Goal: Task Accomplishment & Management: Manage account settings

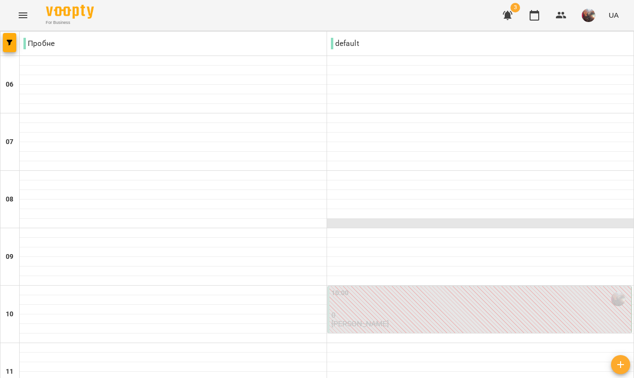
scroll to position [372, 0]
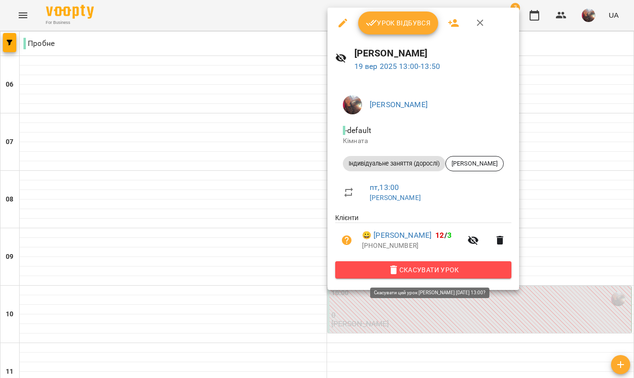
click at [417, 274] on span "Скасувати Урок" at bounding box center [423, 269] width 161 height 11
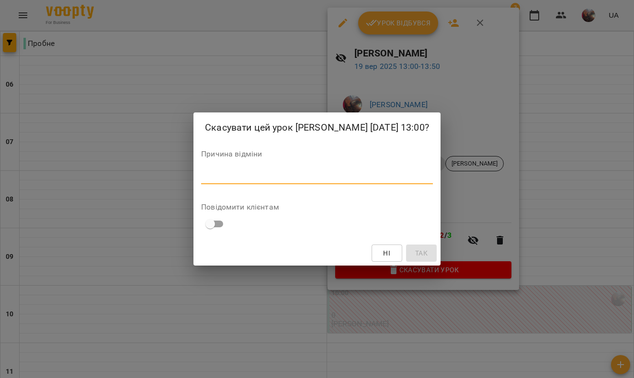
click at [396, 181] on textarea at bounding box center [317, 176] width 232 height 9
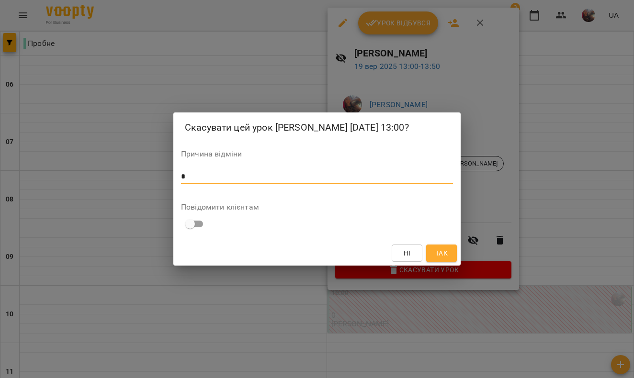
type textarea "*"
click at [452, 262] on button "Так" at bounding box center [441, 253] width 31 height 17
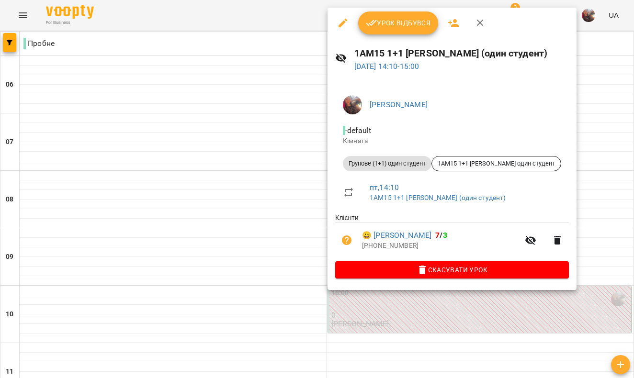
click at [456, 268] on span "Скасувати Урок" at bounding box center [452, 269] width 218 height 11
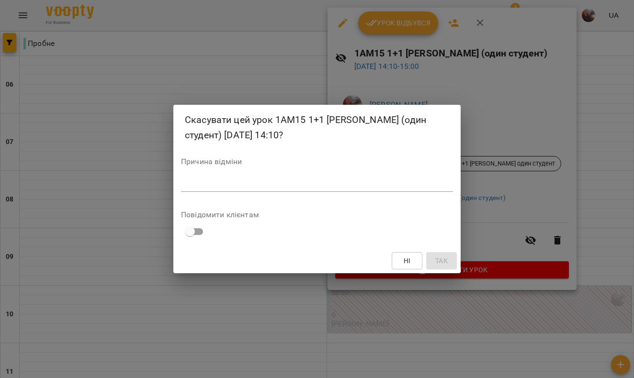
click at [401, 185] on textarea at bounding box center [317, 184] width 272 height 9
type textarea "*"
click at [442, 261] on span "Так" at bounding box center [441, 260] width 12 height 11
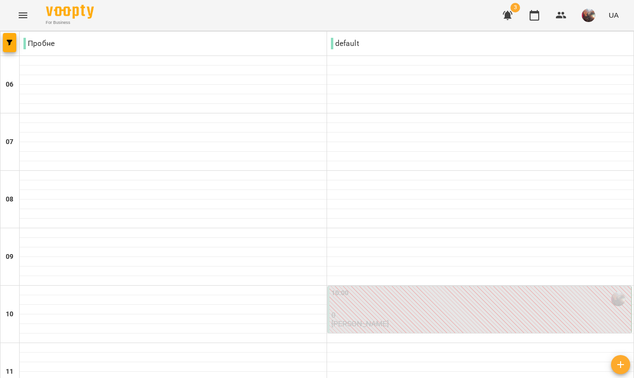
scroll to position [591, 0]
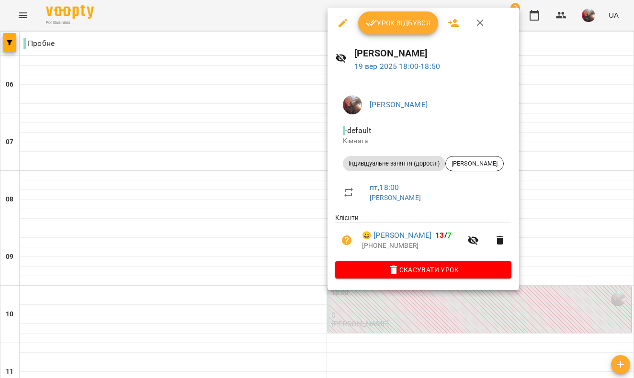
click at [437, 276] on span "Скасувати Урок" at bounding box center [423, 269] width 161 height 11
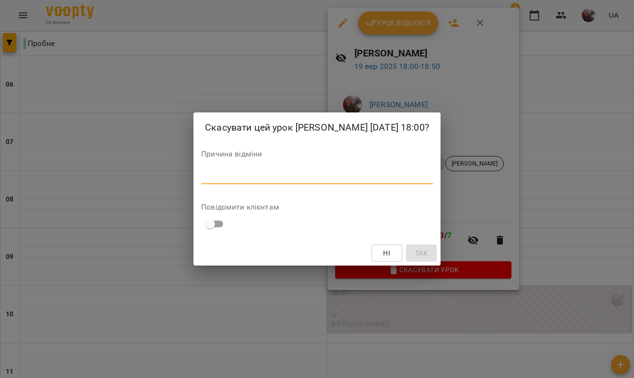
click at [383, 181] on textarea at bounding box center [317, 176] width 232 height 9
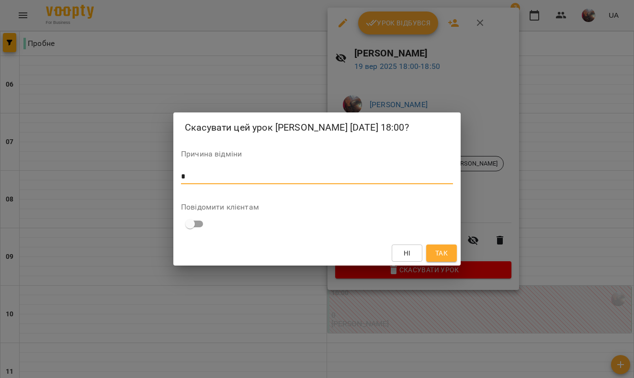
type textarea "*"
click at [447, 259] on span "Так" at bounding box center [441, 253] width 12 height 11
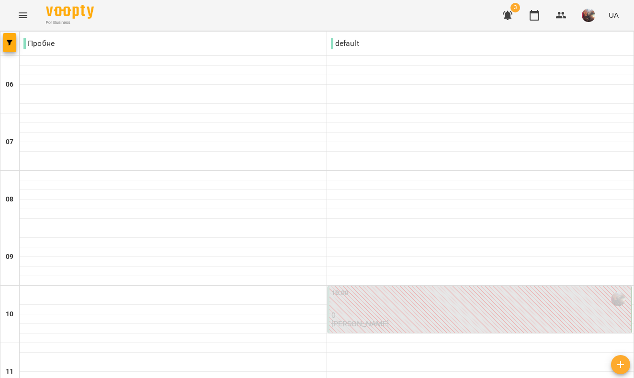
scroll to position [80, 0]
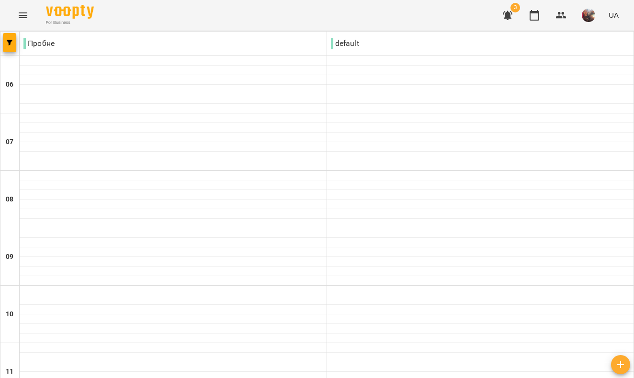
scroll to position [718, 0]
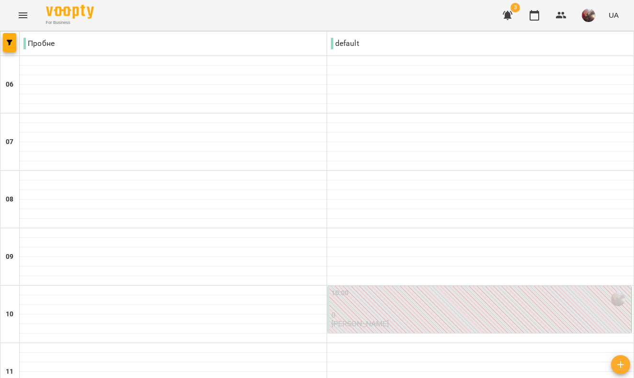
type input "**********"
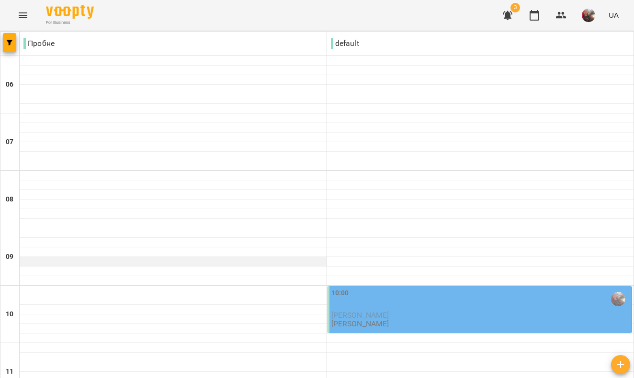
scroll to position [93, 0]
click at [347, 288] on div "10:00" at bounding box center [340, 299] width 18 height 22
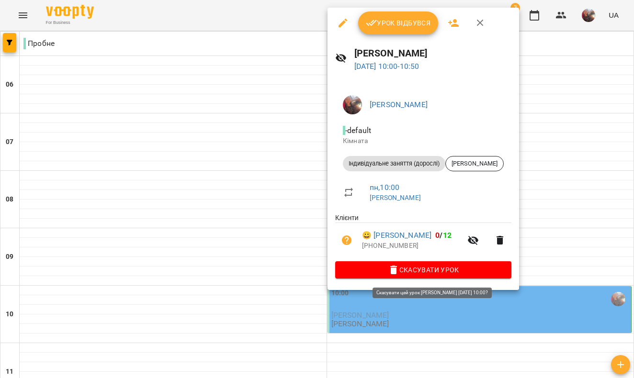
click at [392, 271] on span "Скасувати Урок" at bounding box center [423, 269] width 161 height 11
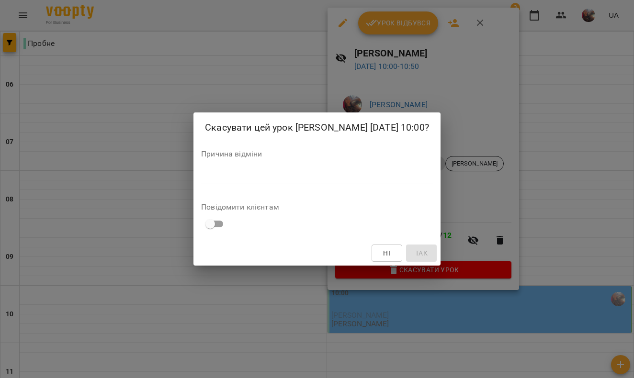
click at [360, 181] on textarea at bounding box center [317, 176] width 232 height 9
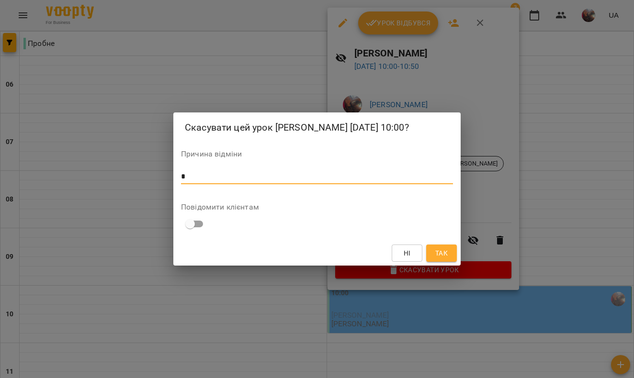
type textarea "*"
click at [438, 259] on span "Так" at bounding box center [441, 253] width 12 height 11
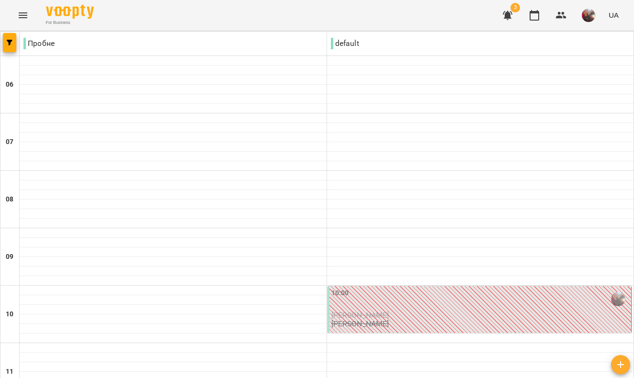
scroll to position [700, 0]
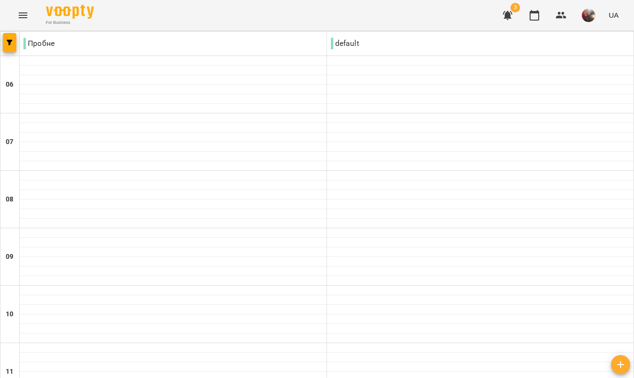
scroll to position [318, 0]
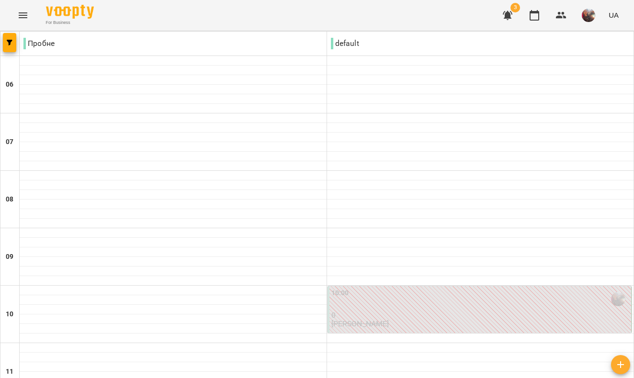
scroll to position [581, 0]
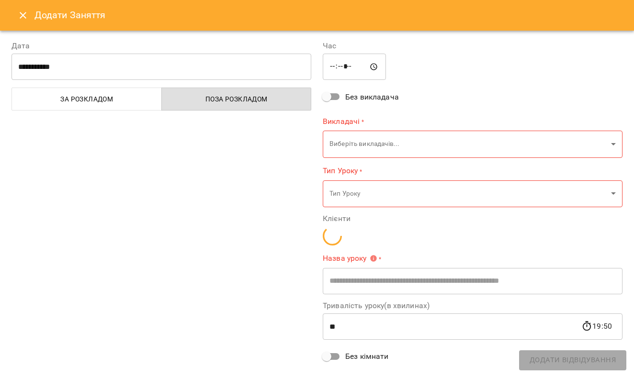
type input "**********"
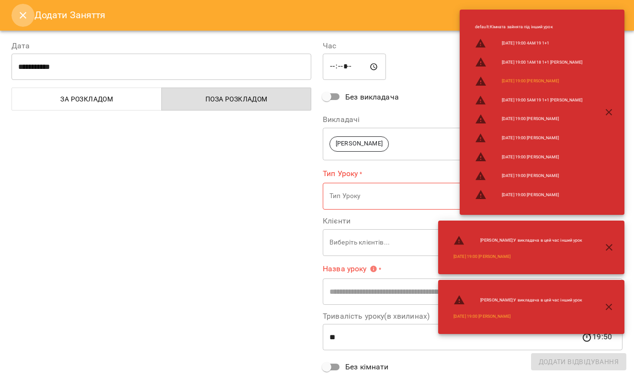
click at [22, 19] on icon "Close" at bounding box center [22, 15] width 11 height 11
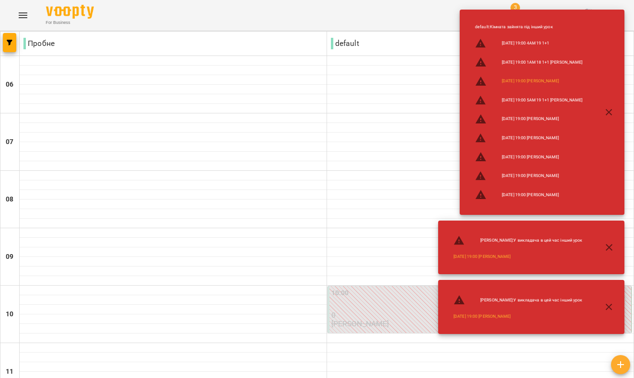
click at [609, 104] on button "button" at bounding box center [609, 112] width 23 height 23
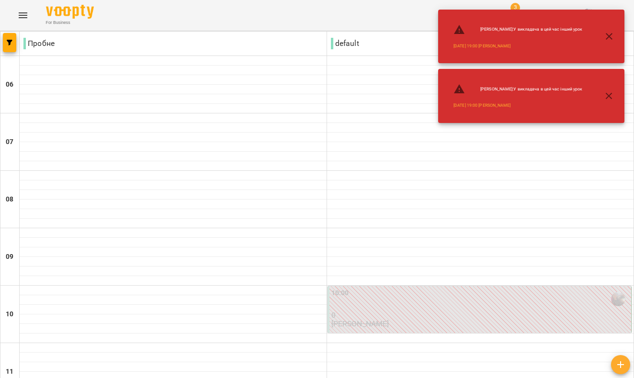
click at [610, 97] on icon "button" at bounding box center [609, 96] width 7 height 7
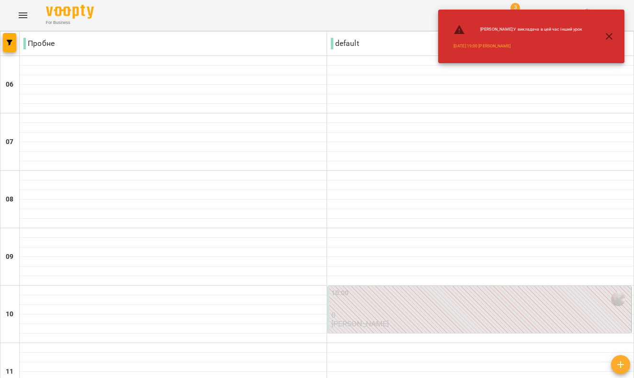
click at [612, 35] on icon "button" at bounding box center [608, 36] width 11 height 11
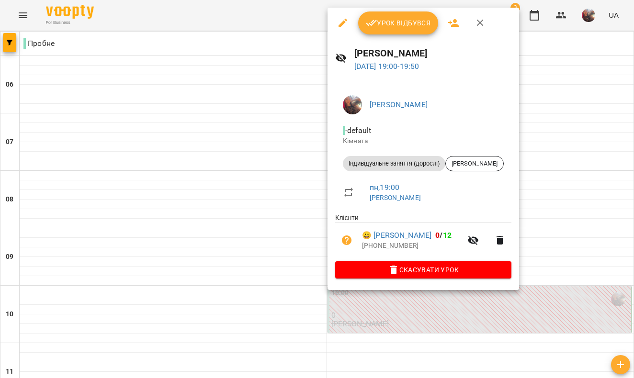
click at [182, 330] on div at bounding box center [317, 189] width 634 height 378
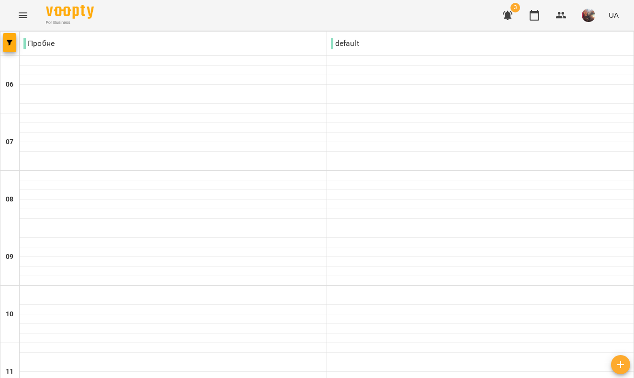
scroll to position [298, 0]
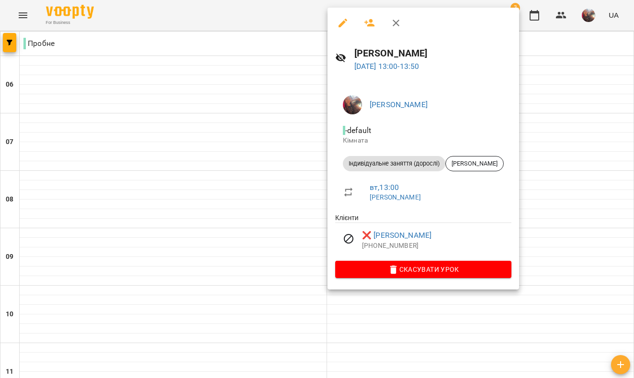
click at [395, 25] on icon "button" at bounding box center [395, 22] width 11 height 11
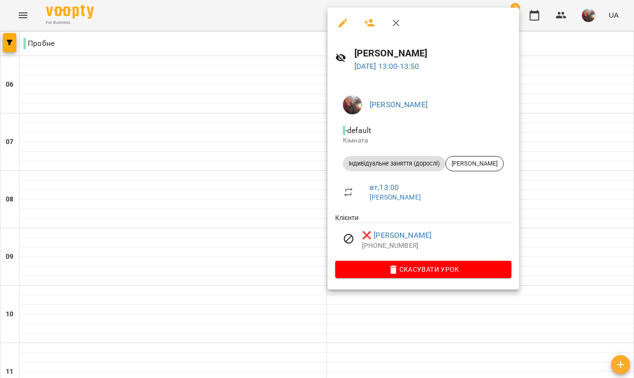
click at [395, 24] on icon "button" at bounding box center [396, 23] width 7 height 7
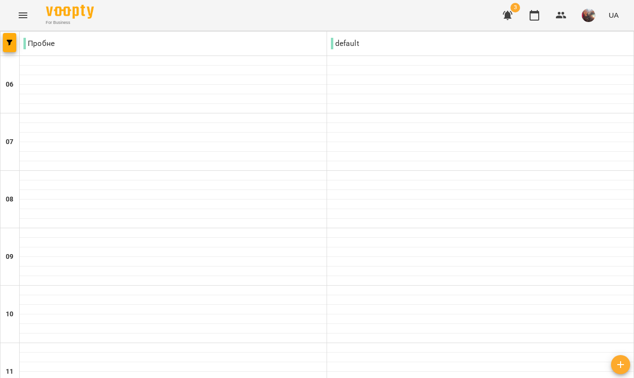
type input "**********"
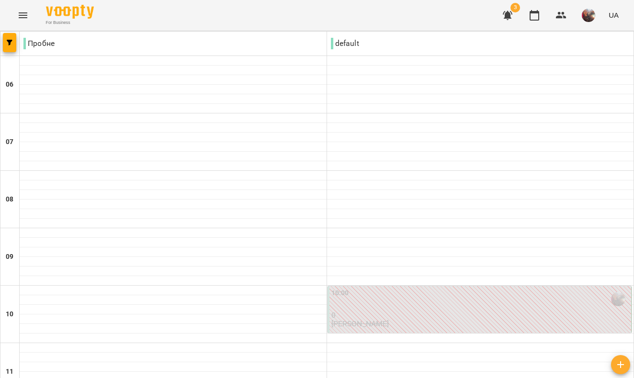
scroll to position [382, 0]
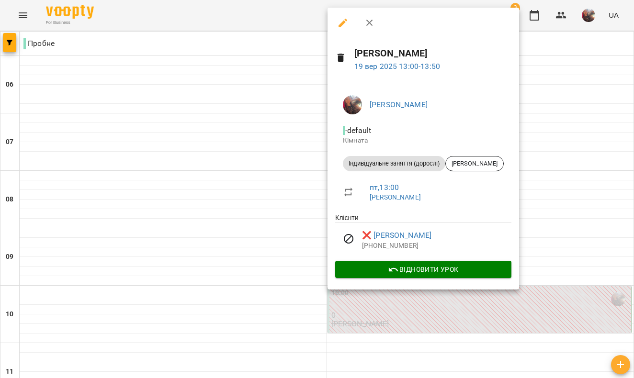
click at [370, 23] on icon "button" at bounding box center [369, 23] width 7 height 7
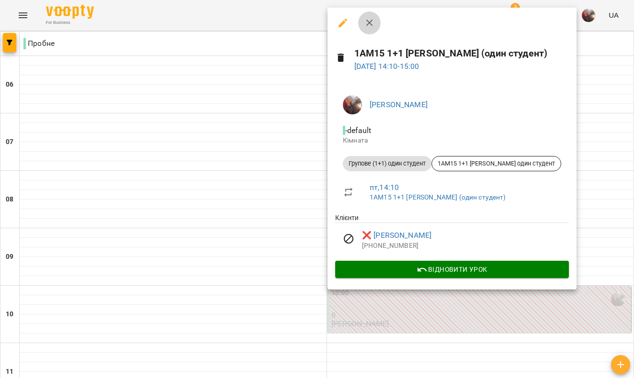
click at [370, 19] on icon "button" at bounding box center [369, 22] width 11 height 11
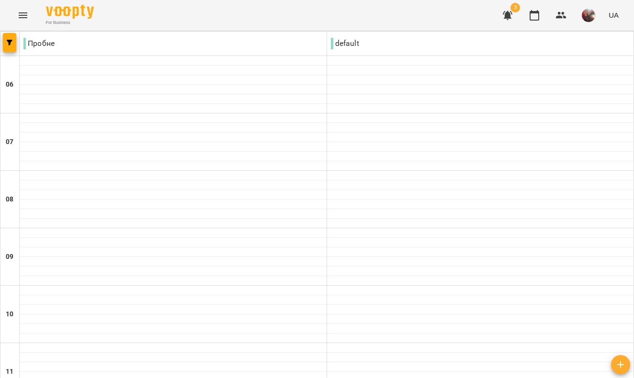
type input "**********"
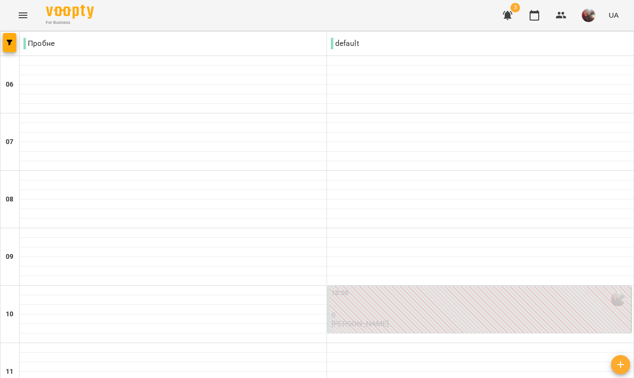
scroll to position [551, 0]
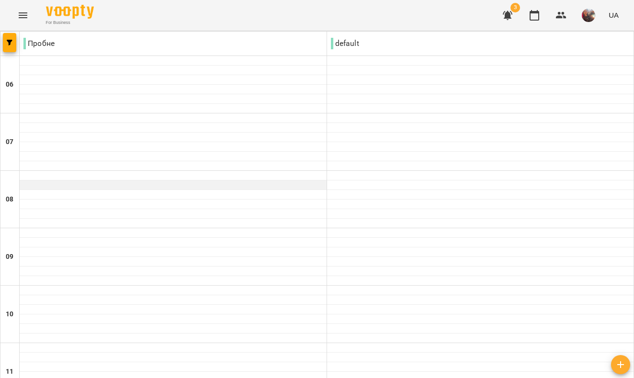
scroll to position [436, 0]
